Goal: Task Accomplishment & Management: Manage account settings

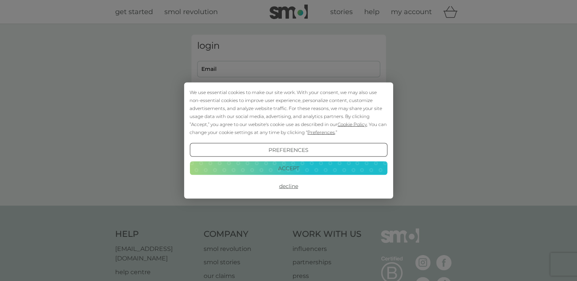
type input "[EMAIL_ADDRESS][DOMAIN_NAME]"
click at [265, 166] on button "Accept" at bounding box center [287, 168] width 197 height 14
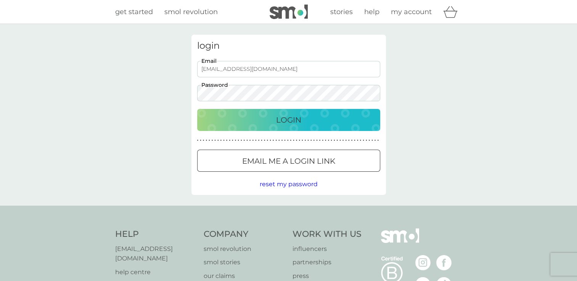
click at [261, 123] on div "Login" at bounding box center [289, 120] width 168 height 12
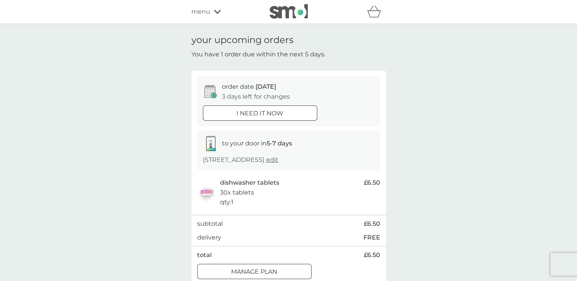
click at [265, 273] on div at bounding box center [253, 272] width 27 height 8
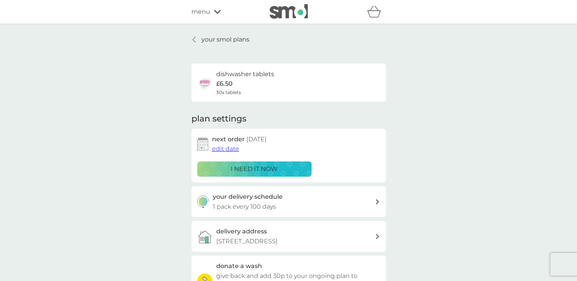
click at [378, 202] on icon at bounding box center [377, 201] width 4 height 5
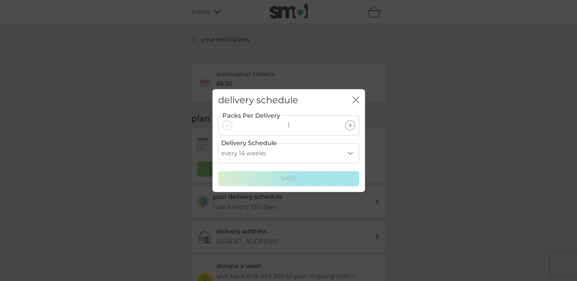
click at [350, 153] on select "every 1 week every 2 weeks every 3 weeks every 4 weeks every 5 weeks every 6 we…" at bounding box center [288, 153] width 141 height 20
select select "119"
click at [218, 143] on select "every 1 week every 2 weeks every 3 weeks every 4 weeks every 5 weeks every 6 we…" at bounding box center [288, 153] width 141 height 20
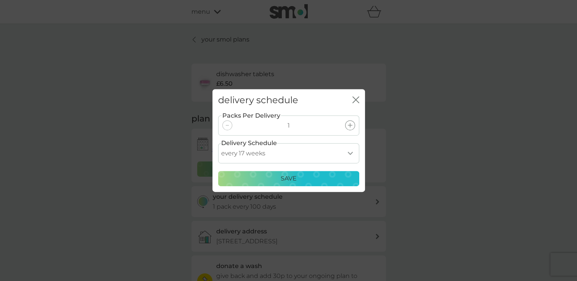
click at [316, 176] on div "Save" at bounding box center [288, 179] width 131 height 10
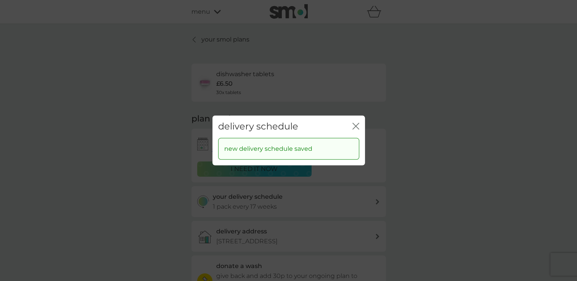
click at [357, 124] on icon "close" at bounding box center [357, 126] width 3 height 6
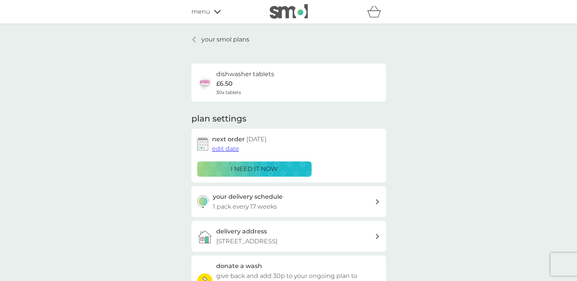
click at [230, 149] on span "edit date" at bounding box center [225, 148] width 27 height 7
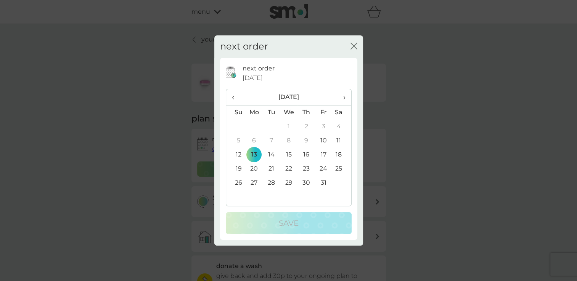
click at [309, 183] on td "30" at bounding box center [305, 183] width 17 height 14
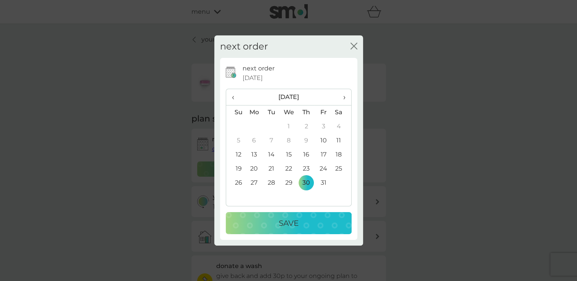
click at [305, 223] on div "Save" at bounding box center [288, 223] width 111 height 12
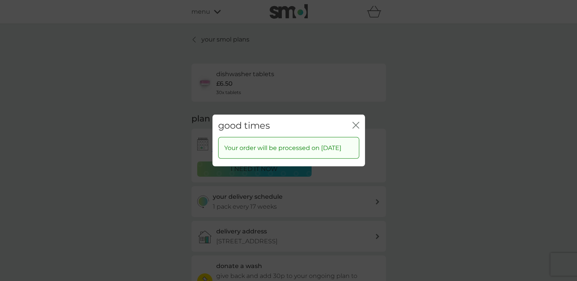
click at [354, 122] on icon "close" at bounding box center [355, 125] width 7 height 7
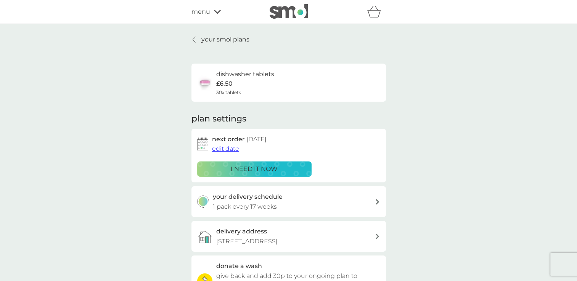
click at [194, 38] on icon at bounding box center [193, 40] width 3 height 6
